Goal: Transaction & Acquisition: Purchase product/service

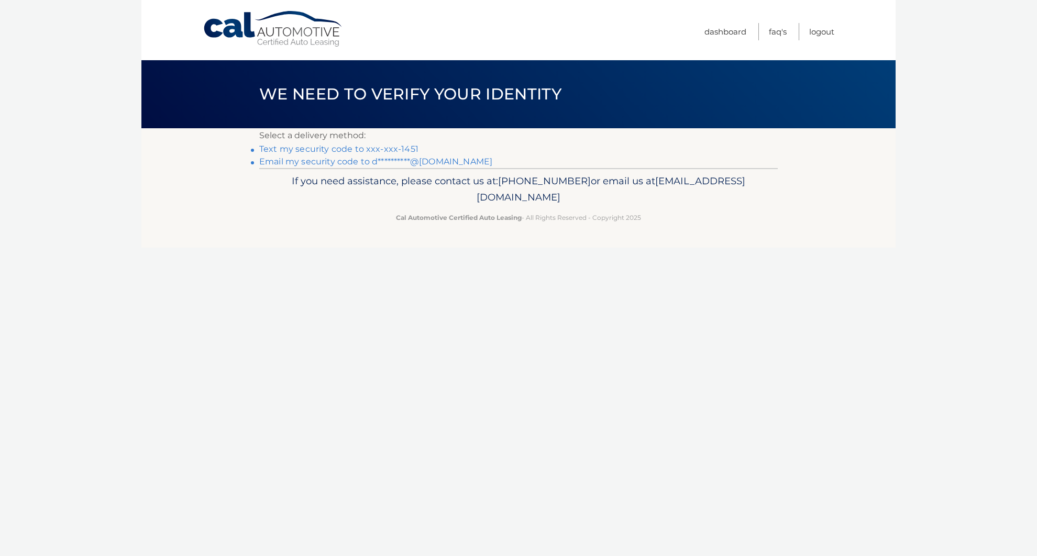
click at [397, 149] on link "Text my security code to xxx-xxx-1451" at bounding box center [338, 149] width 159 height 10
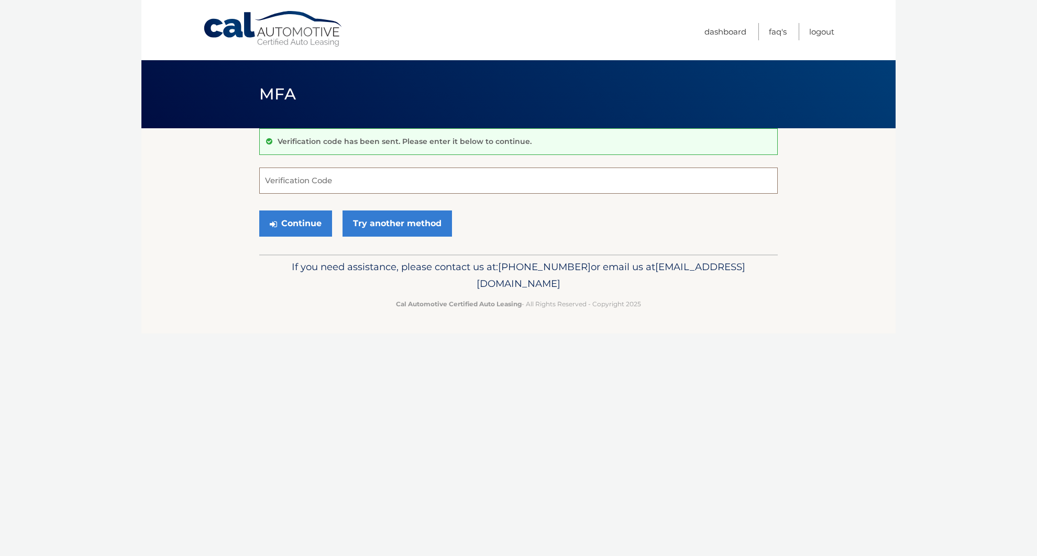
click at [375, 170] on input "Verification Code" at bounding box center [518, 181] width 518 height 26
type input "251501"
click at [300, 225] on button "Continue" at bounding box center [295, 224] width 73 height 26
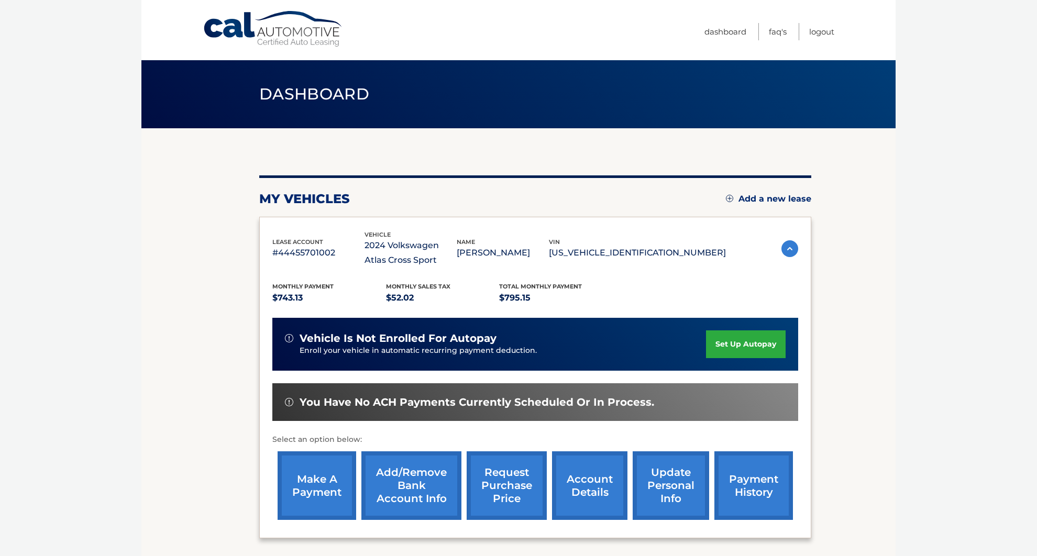
click at [322, 497] on link "make a payment" at bounding box center [317, 485] width 79 height 69
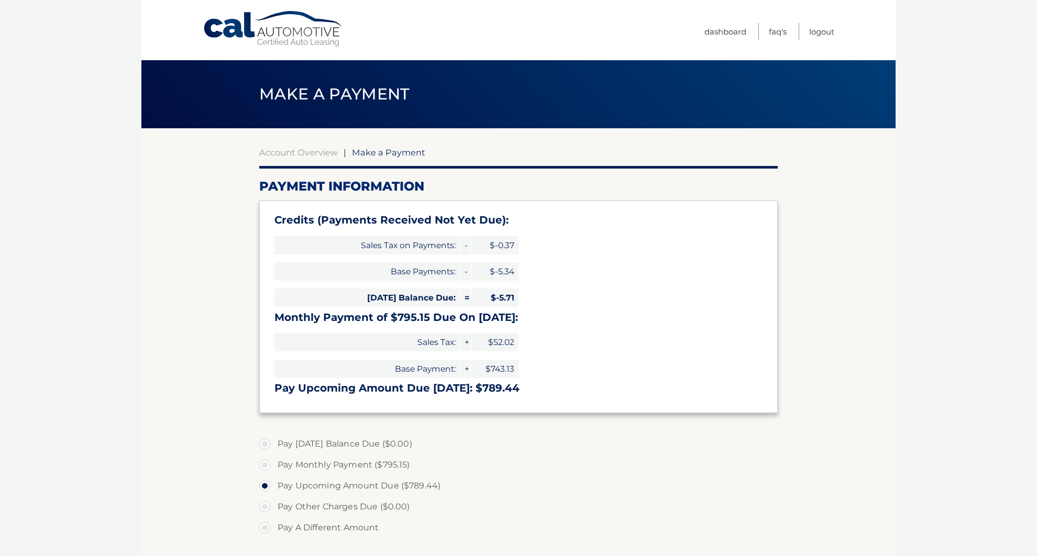
select select "NWE2YjdiMGEtN2JhNS00MmE5LTk4M2YtYjQxZjgxOWQ4OTRh"
click at [267, 526] on label "Pay A Different Amount" at bounding box center [518, 527] width 518 height 21
click at [267, 526] on input "Pay A Different Amount" at bounding box center [268, 525] width 10 height 17
radio input "true"
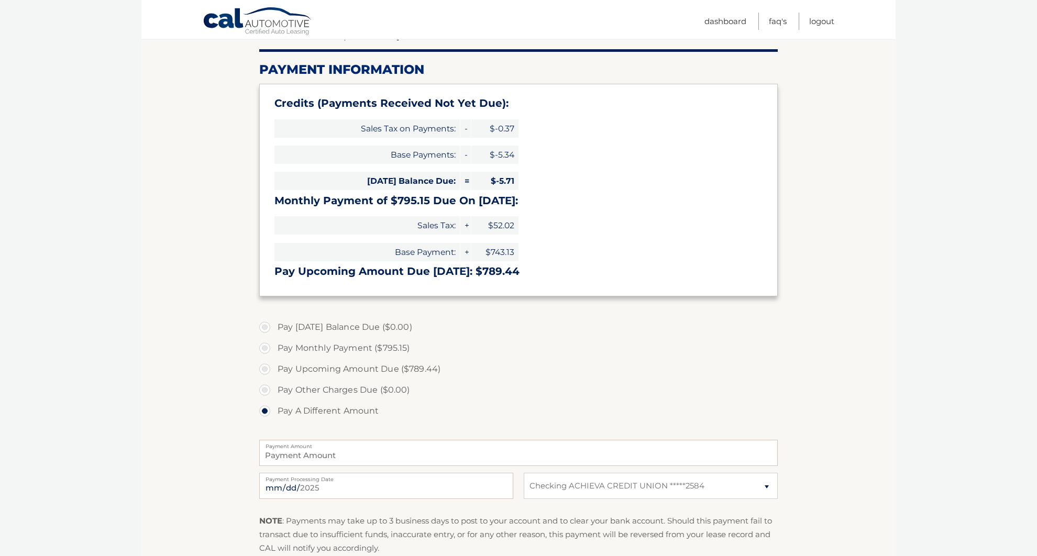
scroll to position [118, 0]
click at [377, 455] on input "Payment Amount" at bounding box center [518, 452] width 518 height 26
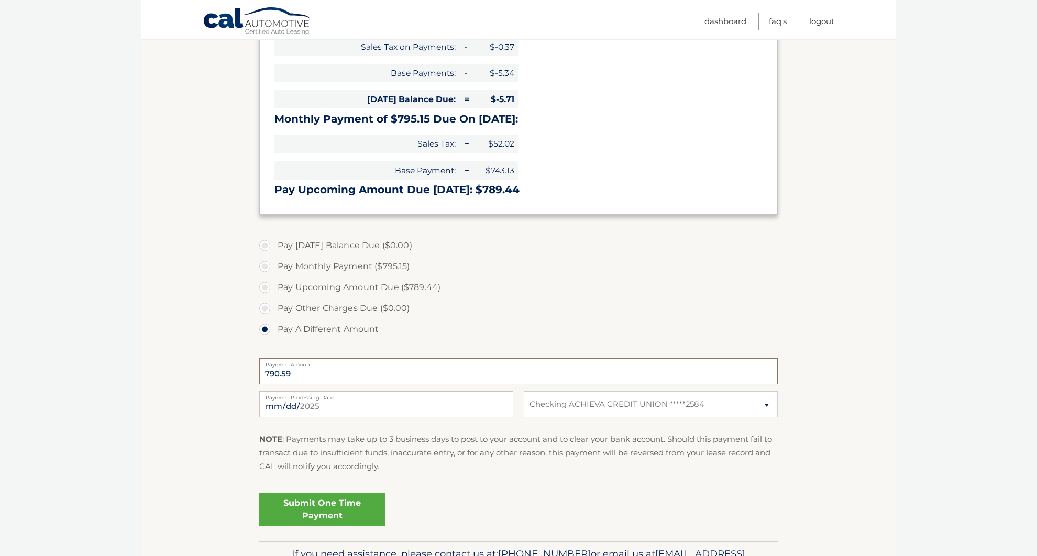
scroll to position [201, 0]
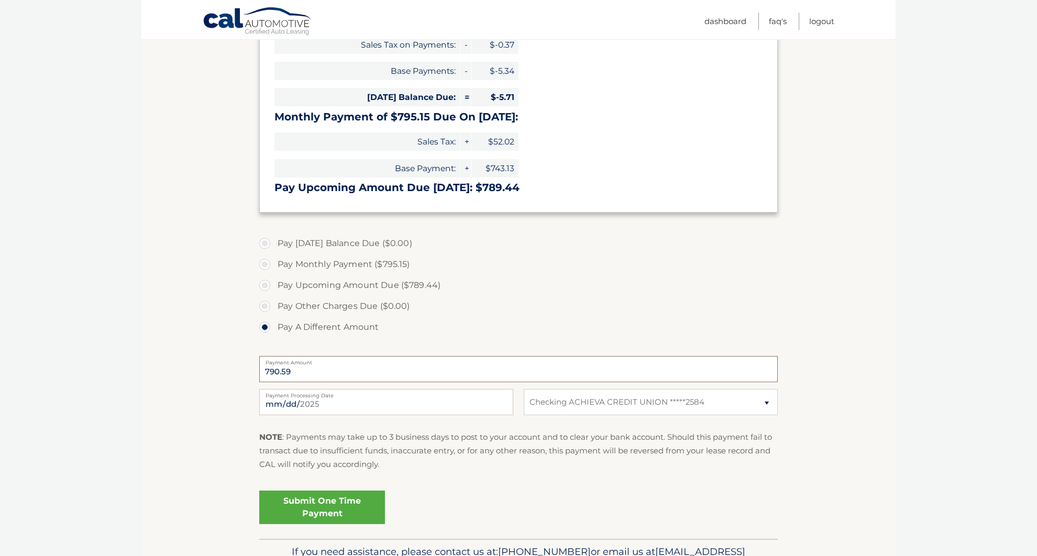
type input "790.59"
click at [356, 499] on link "Submit One Time Payment" at bounding box center [322, 508] width 126 height 34
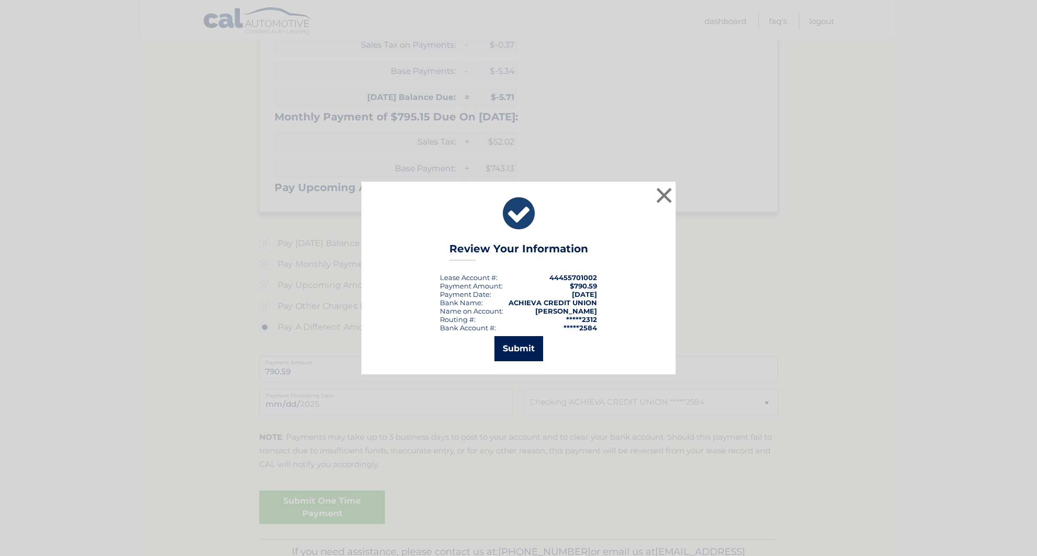
click at [515, 340] on button "Submit" at bounding box center [518, 348] width 49 height 25
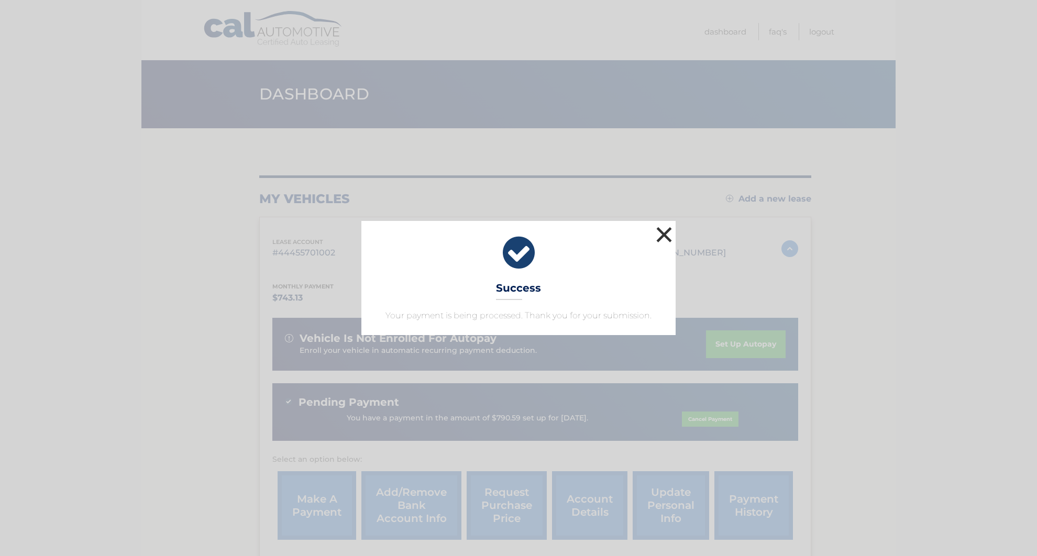
click at [669, 231] on button "×" at bounding box center [664, 234] width 21 height 21
